Goal: Information Seeking & Learning: Learn about a topic

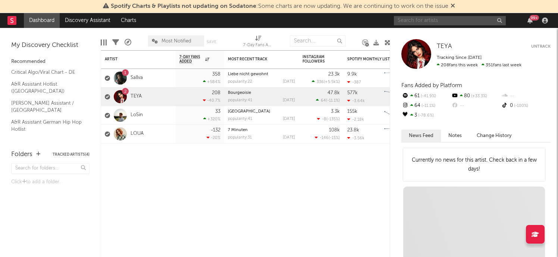
click at [429, 21] on input "text" at bounding box center [450, 20] width 112 height 9
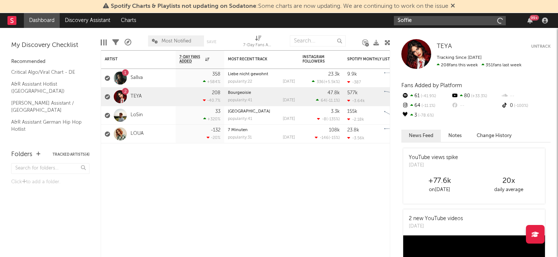
type input "Soffie"
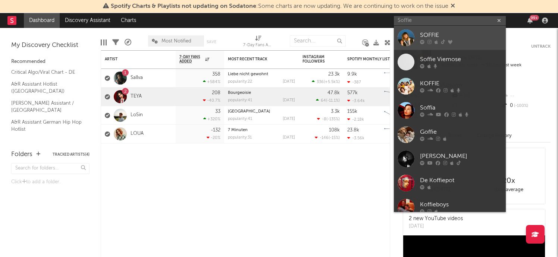
click at [442, 35] on div "SOFFIE" at bounding box center [461, 35] width 82 height 9
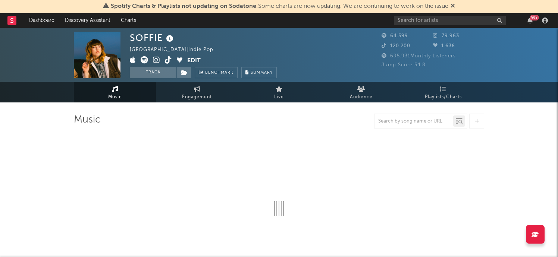
select select "6m"
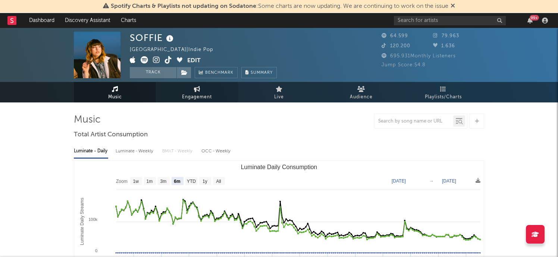
click at [191, 93] on span "Engagement" at bounding box center [197, 97] width 30 height 9
select select "1w"
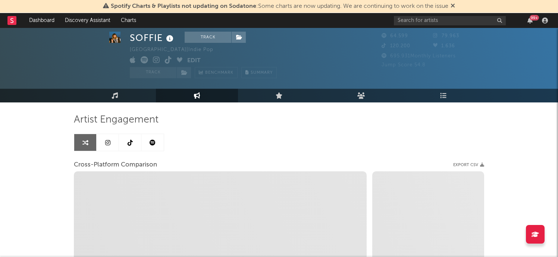
scroll to position [32, 0]
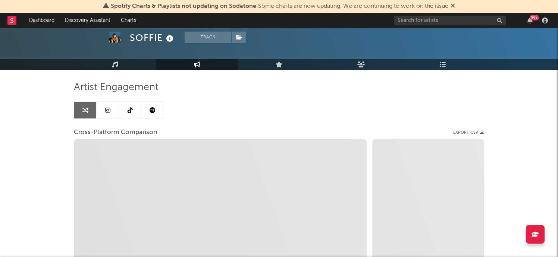
select select "1m"
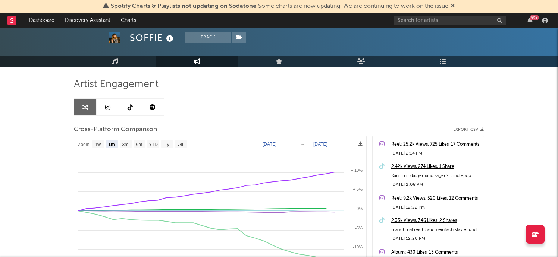
scroll to position [7, 0]
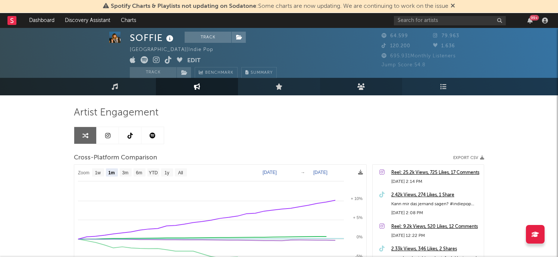
click at [365, 83] on link "Audience" at bounding box center [361, 87] width 82 height 18
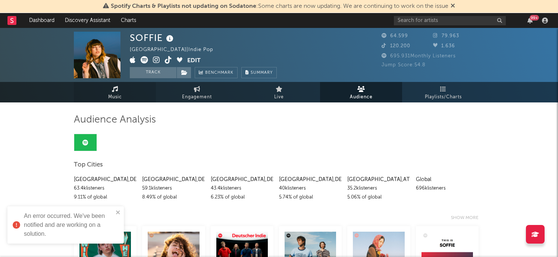
click at [110, 90] on link "Music" at bounding box center [115, 92] width 82 height 21
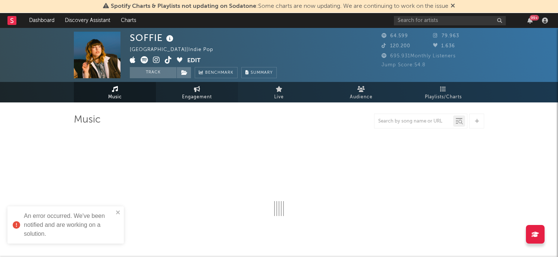
select select "6m"
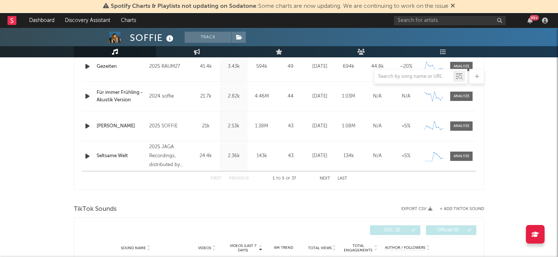
scroll to position [364, 0]
